Goal: Task Accomplishment & Management: Use online tool/utility

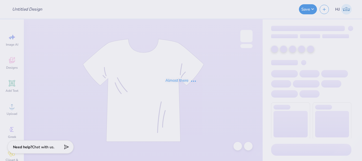
type input "NBBJ : [PERSON_NAME]"
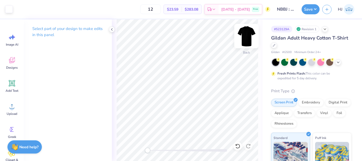
click at [245, 38] on img at bounding box center [246, 35] width 21 height 21
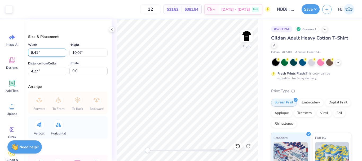
click at [42, 50] on input "8.41" at bounding box center [47, 52] width 38 height 8
type input "12.50"
type input "14.97"
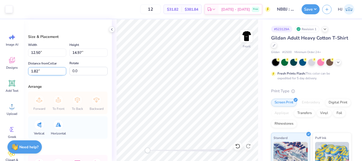
click at [45, 69] on input "1.82" at bounding box center [47, 71] width 38 height 8
type input "3"
click at [81, 53] on input "14.97" at bounding box center [88, 52] width 38 height 8
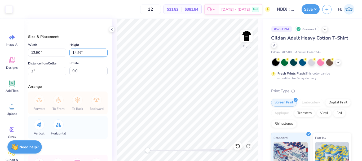
click at [81, 53] on input "14.97" at bounding box center [88, 52] width 38 height 8
type input "10"
type input "8.35"
type input "10.00"
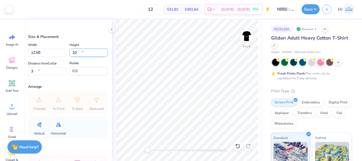
type input "5.48"
click at [42, 71] on input "5.48" at bounding box center [47, 71] width 38 height 8
type input "3"
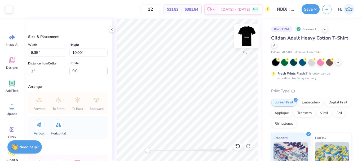
click at [247, 35] on img at bounding box center [246, 35] width 21 height 21
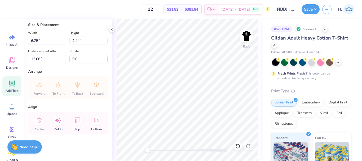
scroll to position [286, 0]
click at [45, 38] on input "6.75" at bounding box center [47, 41] width 38 height 8
type input "8.00"
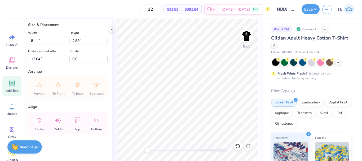
type input "2.89"
click at [52, 57] on input "12.84" at bounding box center [47, 59] width 38 height 8
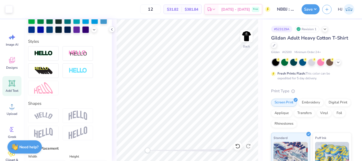
scroll to position [127, 0]
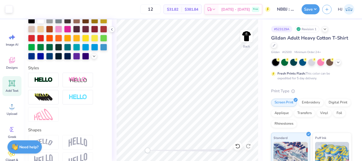
type input "3.00"
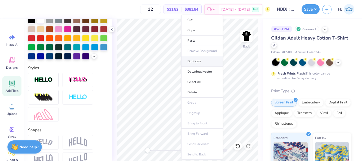
click at [198, 61] on li "Duplicate" at bounding box center [202, 61] width 42 height 10
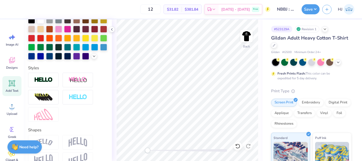
type input "7.98"
type input "4.01"
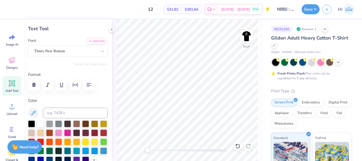
scroll to position [21, 0]
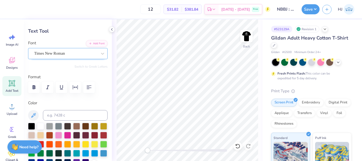
click at [84, 51] on div "Times New Roman" at bounding box center [66, 53] width 64 height 8
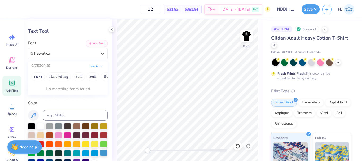
type input "helvetica"
click at [94, 43] on button "Add Font" at bounding box center [97, 42] width 22 height 7
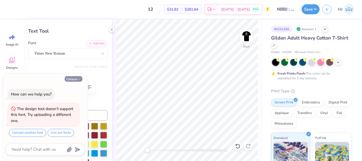
click at [76, 77] on button "Collapse" at bounding box center [74, 79] width 18 height 6
type textarea "x"
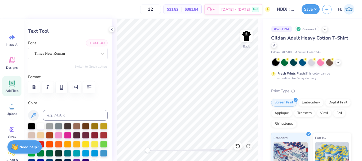
click at [95, 42] on button "Add Font" at bounding box center [97, 42] width 22 height 7
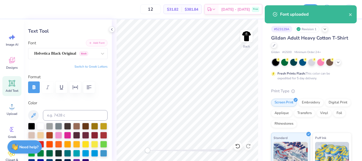
click at [98, 42] on button "Add Font" at bounding box center [97, 42] width 22 height 7
type input "8.48"
type input "2.53"
type input "4.05"
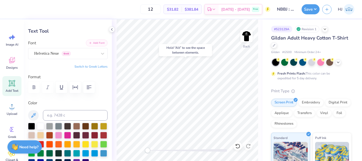
click at [96, 41] on button "Add Font" at bounding box center [97, 42] width 22 height 7
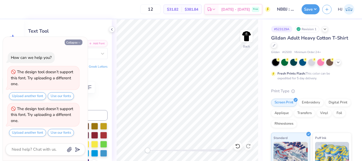
click at [74, 44] on button "Collapse" at bounding box center [74, 42] width 18 height 6
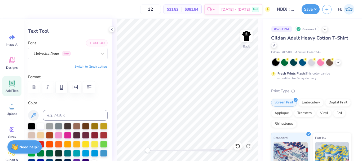
click at [98, 44] on button "Add Font" at bounding box center [97, 42] width 22 height 7
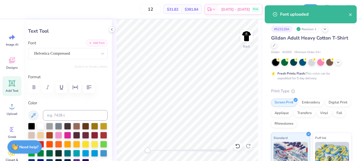
click at [97, 44] on button "Add Font" at bounding box center [97, 42] width 22 height 7
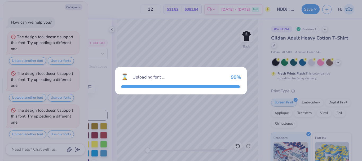
scroll to position [2, 0]
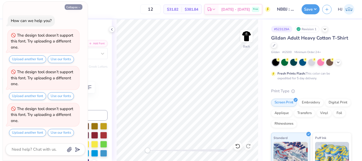
click at [71, 9] on button "Collapse" at bounding box center [74, 7] width 18 height 6
type textarea "x"
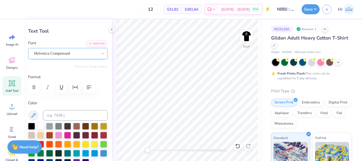
click at [77, 57] on div at bounding box center [65, 53] width 63 height 7
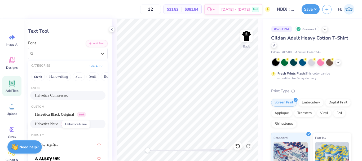
click at [55, 123] on span "Helvetica Neue" at bounding box center [46, 124] width 23 height 6
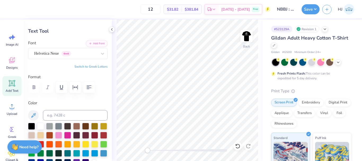
scroll to position [4, 1]
type textarea "U of MN College of Design Travel Fellowship"
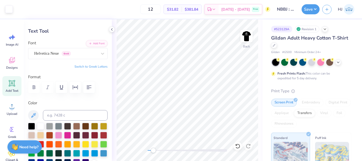
type input "15.01"
type input "0.74"
type input "6.78"
type textarea "U of MN College of Design Travel Fellowship"
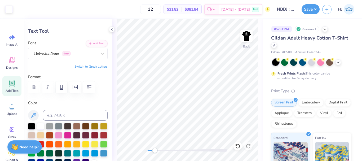
type input "9.06"
type input "1.69"
type input "6.31"
click at [89, 86] on icon "button" at bounding box center [89, 87] width 6 height 6
type input "6.81"
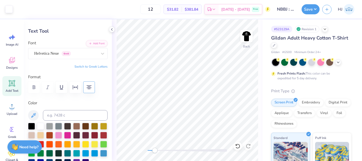
type input "1.28"
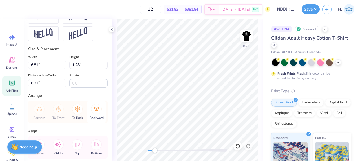
scroll to position [286, 0]
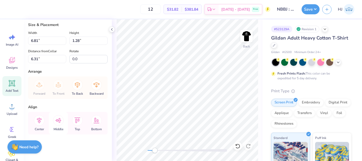
click at [57, 119] on icon at bounding box center [58, 120] width 6 height 5
click at [40, 121] on icon at bounding box center [39, 120] width 11 height 11
type input "12.61"
type textarea "U of MN College of Design Travel Fellowship"
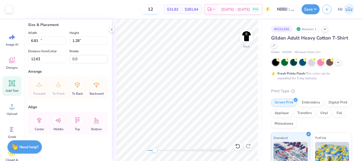
type input "11.34"
type input "0.56"
type input "6.25"
type input "9.26"
type input "0.46"
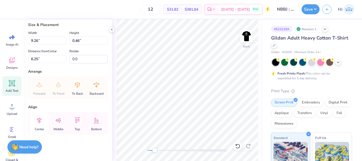
click at [39, 120] on icon at bounding box center [39, 120] width 11 height 11
click at [33, 120] on div "Center" at bounding box center [39, 123] width 19 height 23
type input "8.00"
type input "2.89"
type input "3.00"
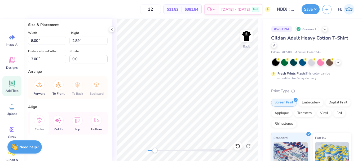
click at [40, 121] on icon at bounding box center [39, 120] width 11 height 11
type input "9.26"
type input "0.46"
type input "6.25"
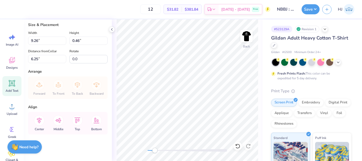
type textarea "U of M College of Design SPQR [PERSON_NAME] Travel Fellowship"
type input "8.00"
type input "2.89"
type input "3.36"
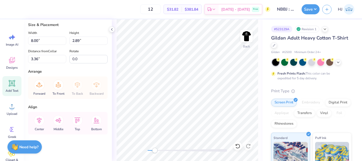
type input "9.76"
type input "3.52"
type input "2.71"
type input "11.33"
type input "4.09"
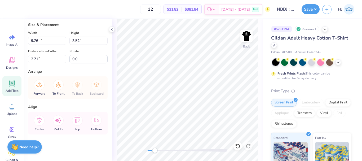
type input "2.13"
click at [39, 120] on icon at bounding box center [39, 120] width 5 height 6
type input "12.69"
type input "0.46"
type input "6.25"
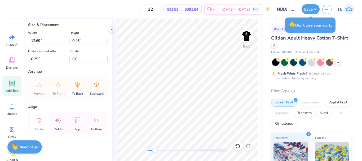
click at [39, 123] on icon at bounding box center [39, 120] width 11 height 11
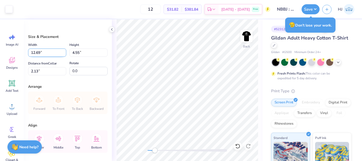
click at [51, 50] on input "12.69" at bounding box center [47, 52] width 38 height 8
type input "10.00"
type input "3.58"
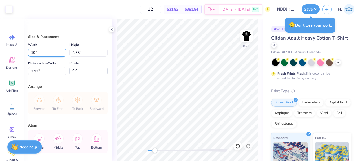
type input "2.61"
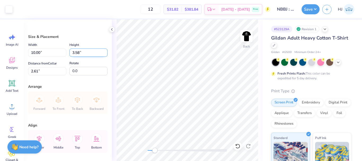
click at [79, 51] on input "3.58" at bounding box center [88, 52] width 38 height 8
type input "3"
type input "8.37"
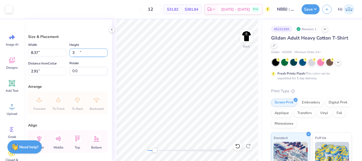
type input "3.00"
type input "2.91"
click at [236, 144] on icon at bounding box center [237, 145] width 5 height 5
type input "10.00"
type input "3.58"
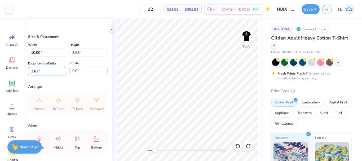
click at [50, 71] on input "2.61" at bounding box center [47, 71] width 38 height 8
type input "3.00"
click at [314, 9] on button "Save" at bounding box center [310, 8] width 18 height 10
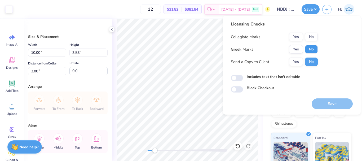
click at [312, 46] on button "No" at bounding box center [311, 49] width 13 height 8
click at [299, 36] on button "Yes" at bounding box center [296, 37] width 14 height 8
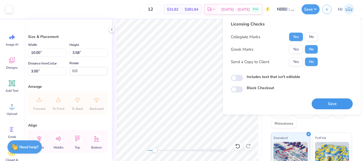
click at [325, 101] on button "Save" at bounding box center [331, 103] width 41 height 11
